Goal: Task Accomplishment & Management: Use online tool/utility

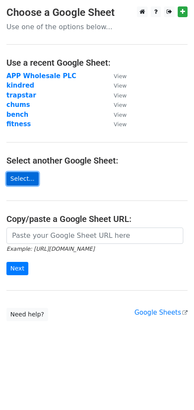
click at [25, 178] on link "Select..." at bounding box center [22, 178] width 32 height 13
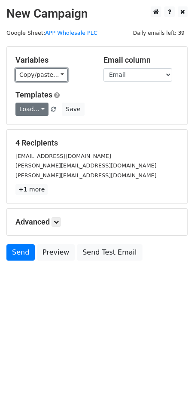
click at [58, 77] on link "Copy/paste..." at bounding box center [41, 74] width 52 height 13
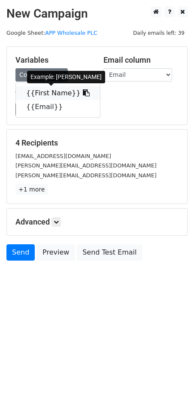
click at [61, 91] on link "{{First Name}}" at bounding box center [58, 93] width 84 height 14
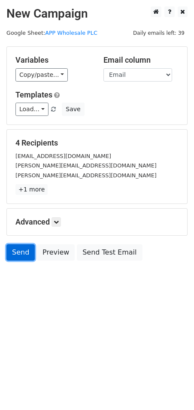
click at [21, 254] on link "Send" at bounding box center [20, 252] width 28 height 16
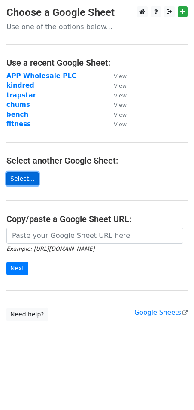
click at [26, 179] on link "Select..." at bounding box center [22, 178] width 32 height 13
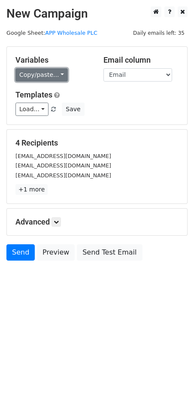
click at [61, 70] on link "Copy/paste..." at bounding box center [41, 74] width 52 height 13
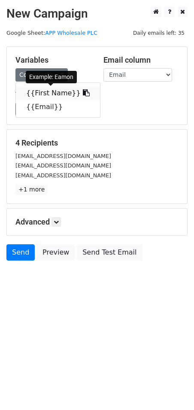
click at [67, 92] on link "{{First Name}}" at bounding box center [58, 93] width 84 height 14
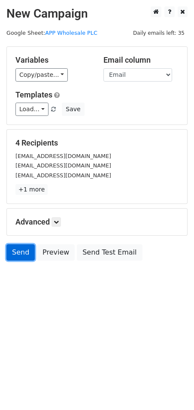
click at [12, 253] on link "Send" at bounding box center [20, 252] width 28 height 16
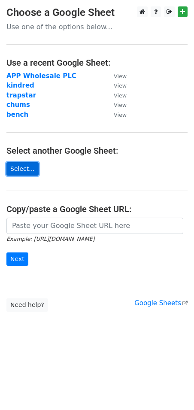
click at [23, 166] on link "Select..." at bounding box center [22, 168] width 32 height 13
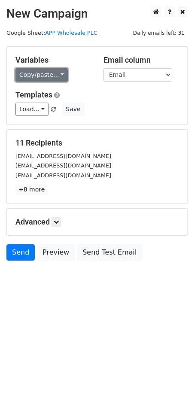
click at [54, 73] on link "Copy/paste..." at bounding box center [41, 74] width 52 height 13
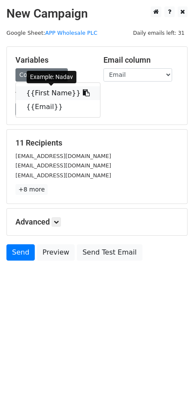
click at [67, 95] on link "{{First Name}}" at bounding box center [58, 93] width 84 height 14
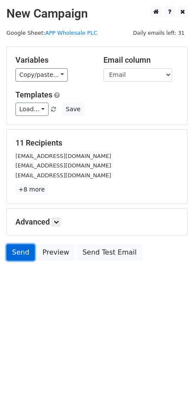
click at [22, 253] on link "Send" at bounding box center [20, 252] width 28 height 16
